Goal: Navigation & Orientation: Find specific page/section

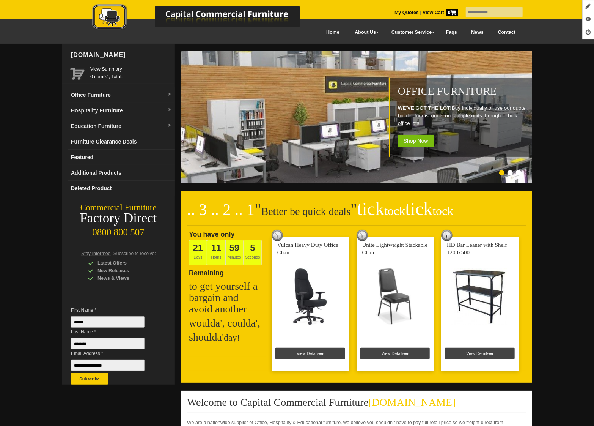
click at [104, 110] on link "Hospitality Furniture" at bounding box center [121, 111] width 107 height 16
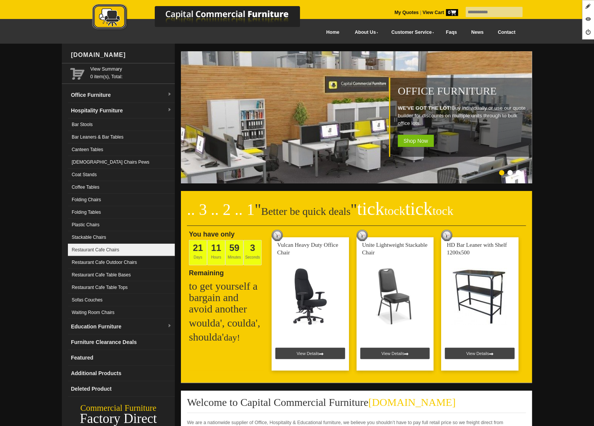
click at [151, 252] on link "Restaurant Cafe Chairs" at bounding box center [121, 250] width 107 height 13
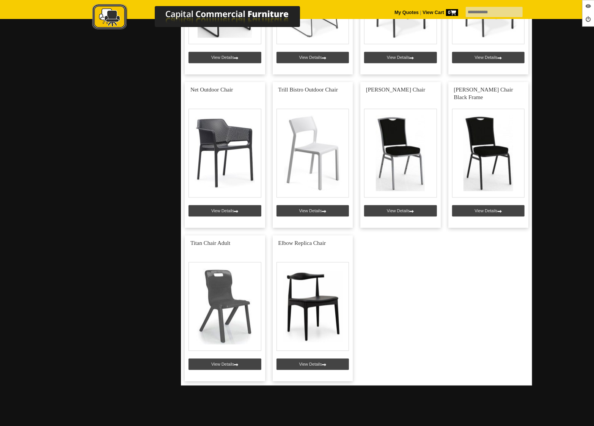
scroll to position [903, 0]
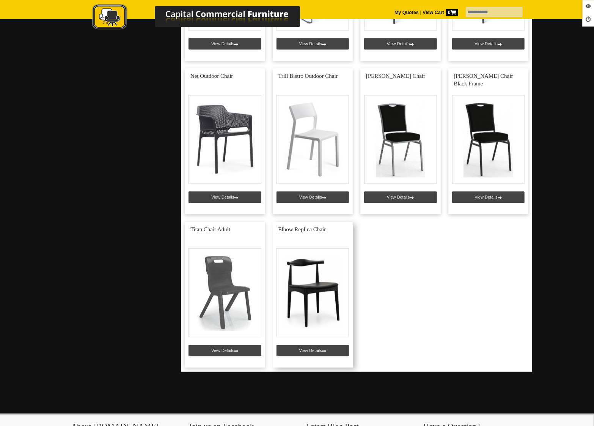
click at [309, 355] on link at bounding box center [313, 295] width 80 height 146
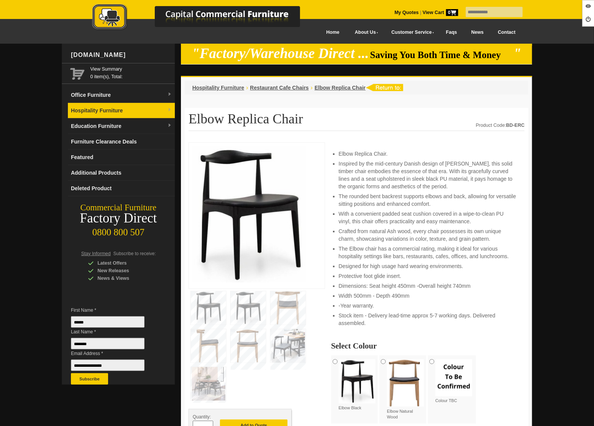
click at [91, 116] on link "Hospitality Furniture" at bounding box center [121, 111] width 107 height 16
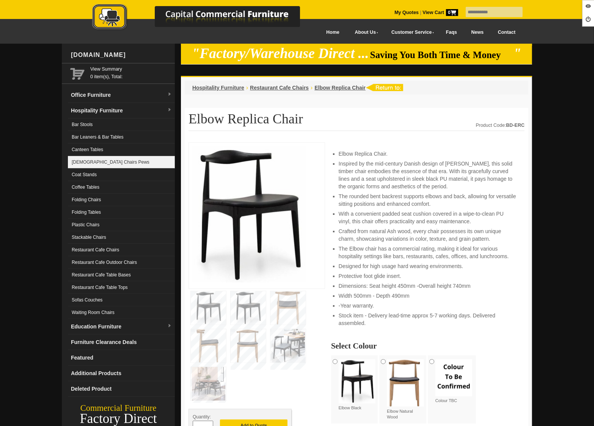
click at [140, 164] on link "[DEMOGRAPHIC_DATA] Chairs Pews" at bounding box center [121, 162] width 107 height 13
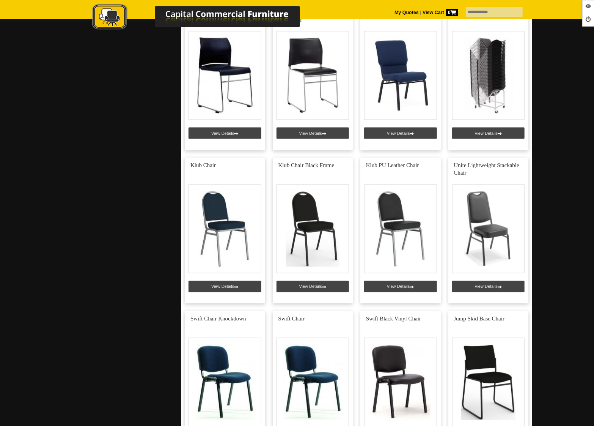
scroll to position [737, 0]
